Goal: Find specific page/section: Find specific page/section

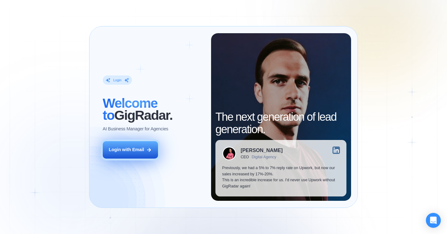
click at [129, 149] on div "Login with Email" at bounding box center [126, 150] width 35 height 6
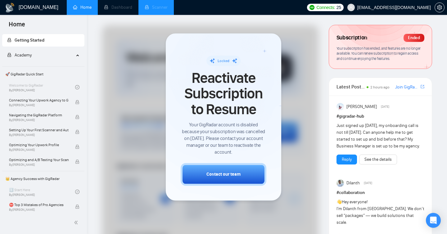
click at [150, 9] on li "Scanner" at bounding box center [155, 7] width 35 height 15
